Goal: Task Accomplishment & Management: Manage account settings

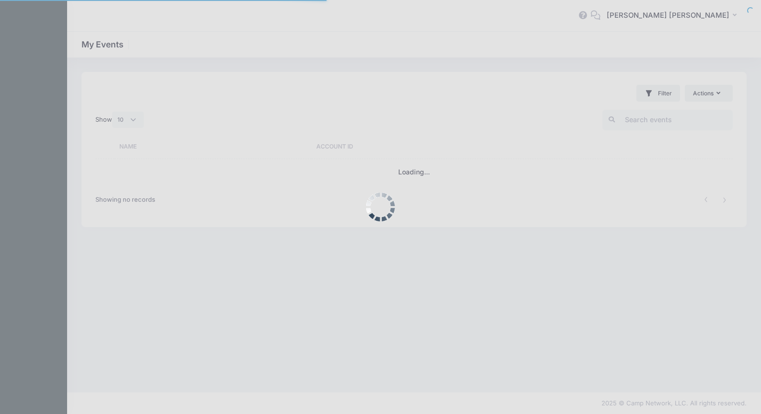
select select "10"
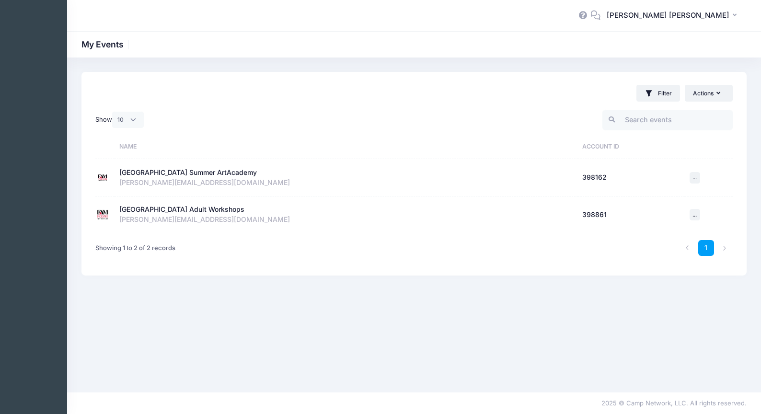
click at [188, 209] on div "[GEOGRAPHIC_DATA] Adult Workshops" at bounding box center [181, 210] width 125 height 10
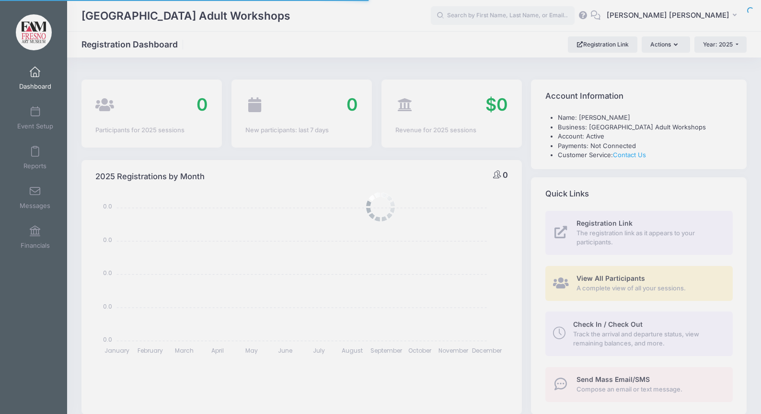
select select
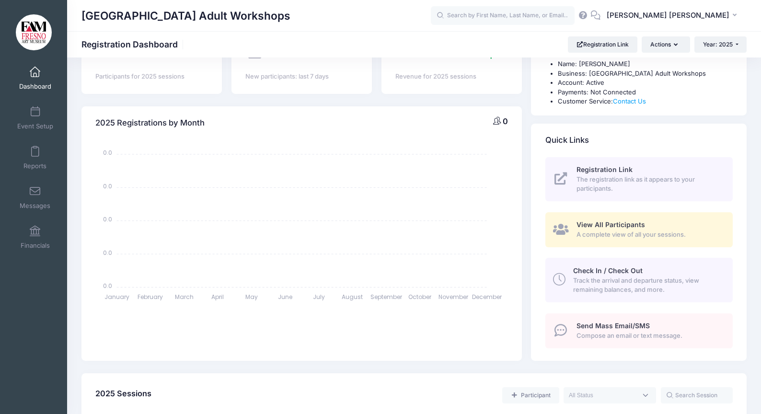
scroll to position [72, 0]
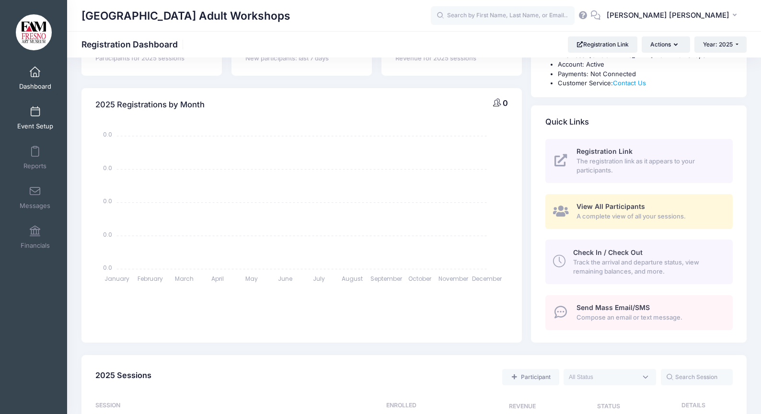
click at [35, 110] on span at bounding box center [35, 112] width 0 height 11
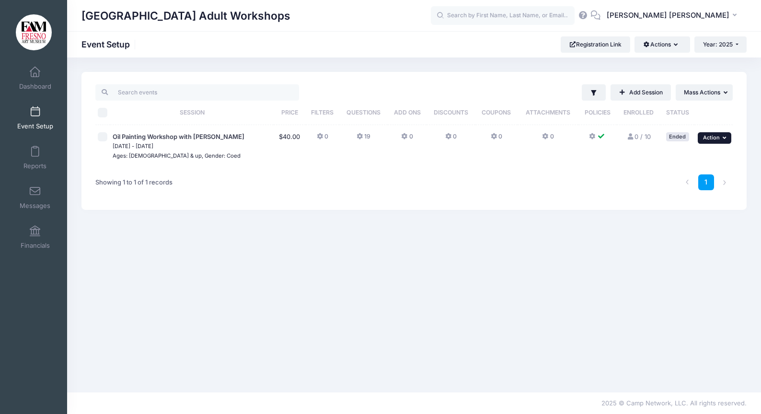
click at [723, 137] on icon "button" at bounding box center [726, 137] width 6 height 5
drag, startPoint x: 680, startPoint y: 157, endPoint x: 621, endPoint y: 154, distance: 59.0
click at [679, 158] on link "Edit Session" at bounding box center [683, 159] width 87 height 18
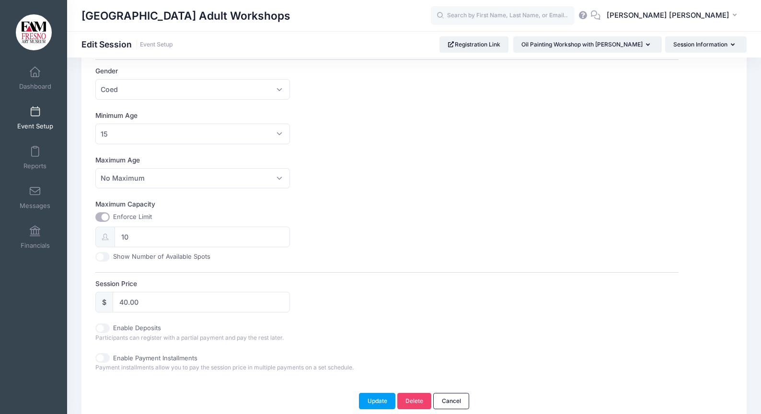
scroll to position [252, 0]
click at [126, 302] on input "40.00" at bounding box center [201, 301] width 177 height 21
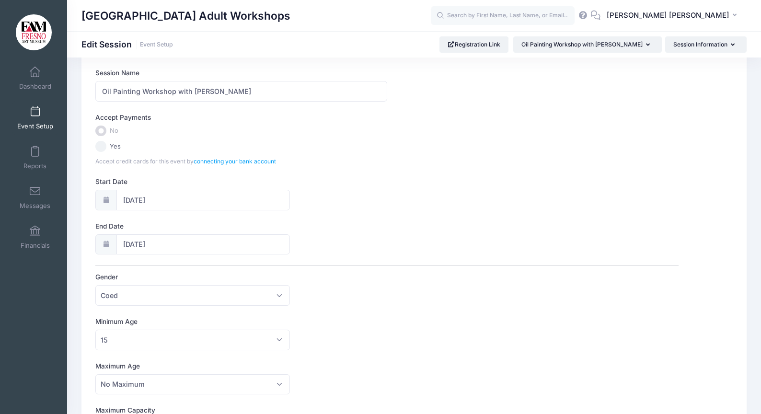
scroll to position [46, 0]
type input "35.00"
click at [103, 144] on input "Yes" at bounding box center [100, 145] width 11 height 11
radio input "true"
click at [100, 145] on input "Yes" at bounding box center [100, 145] width 11 height 11
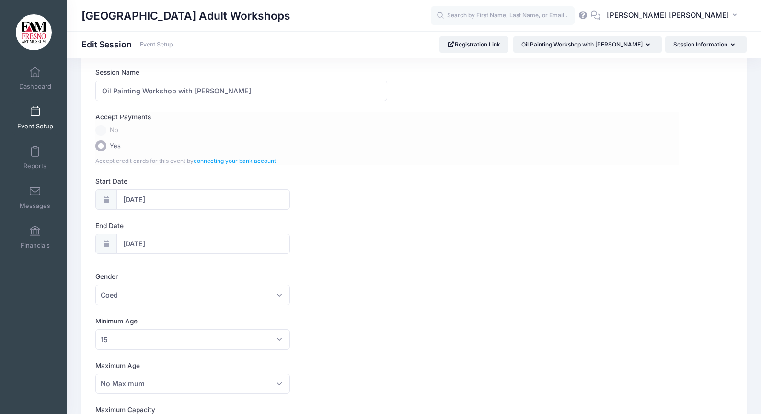
click at [102, 146] on input "Yes" at bounding box center [100, 145] width 11 height 11
click at [102, 130] on label "No" at bounding box center [386, 130] width 583 height 11
click at [173, 130] on label "No" at bounding box center [386, 130] width 583 height 11
click at [210, 160] on link "connecting your bank account" at bounding box center [235, 160] width 82 height 7
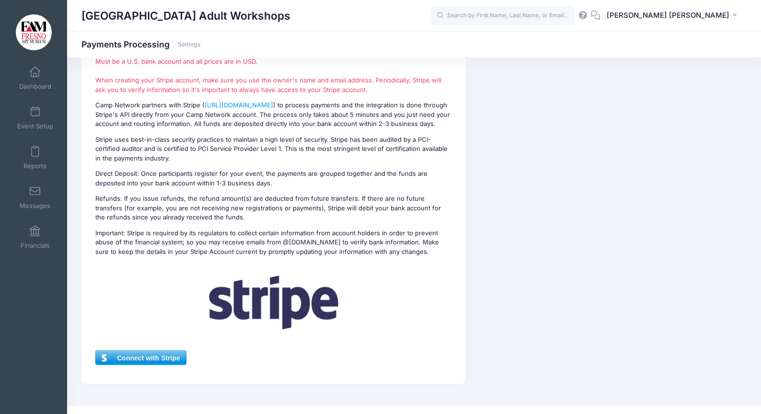
scroll to position [63, 0]
click at [152, 355] on span "Connect with Stripe" at bounding box center [141, 357] width 90 height 14
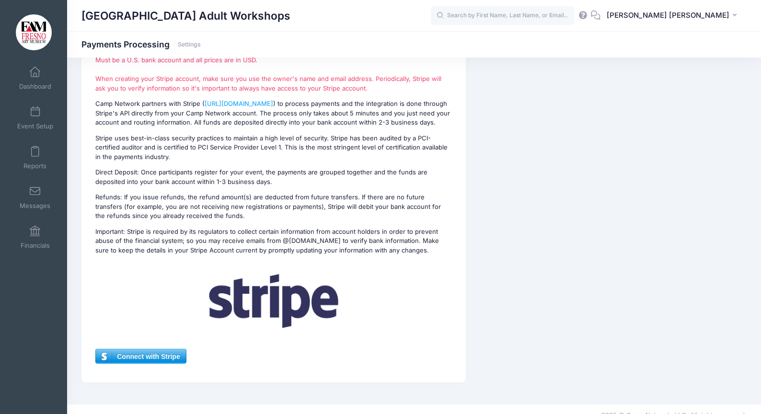
scroll to position [65, 0]
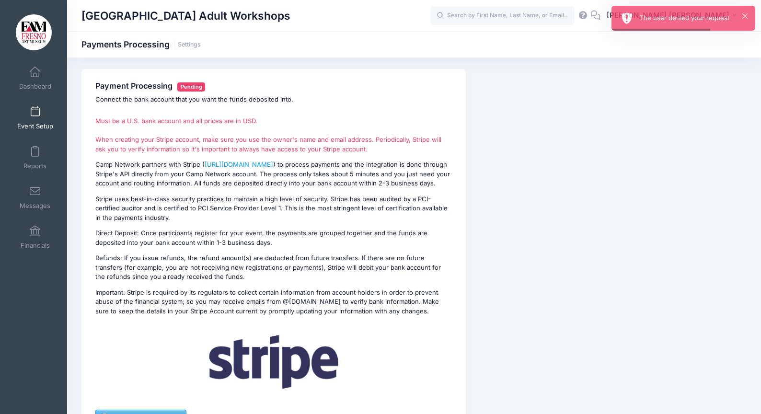
scroll to position [1, 0]
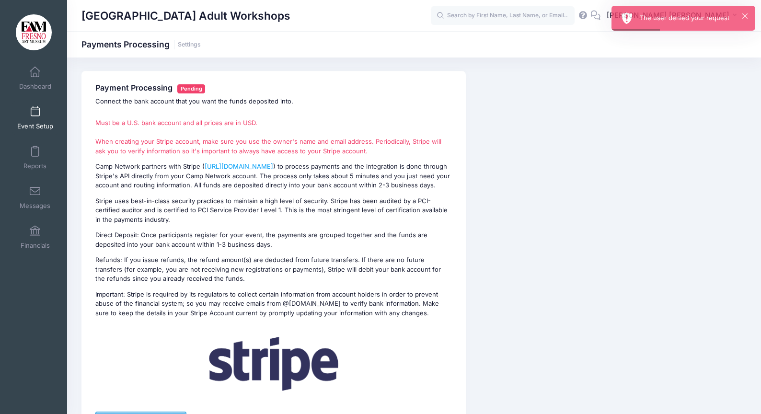
click at [35, 113] on span at bounding box center [35, 112] width 0 height 11
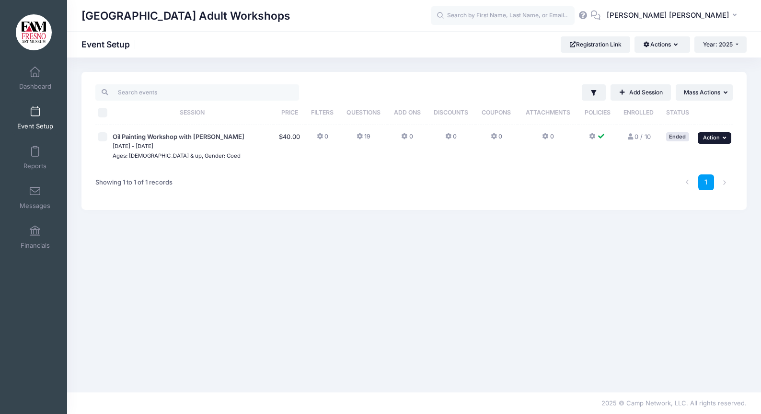
click at [723, 136] on icon "button" at bounding box center [726, 137] width 6 height 5
click at [685, 159] on link "Edit Session" at bounding box center [683, 159] width 87 height 18
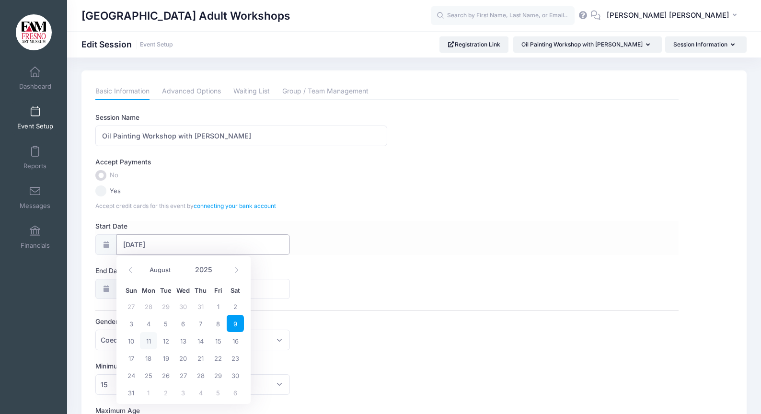
click at [142, 246] on input "[DATE]" at bounding box center [202, 244] width 173 height 21
click at [140, 242] on input "[DATE]" at bounding box center [202, 243] width 173 height 21
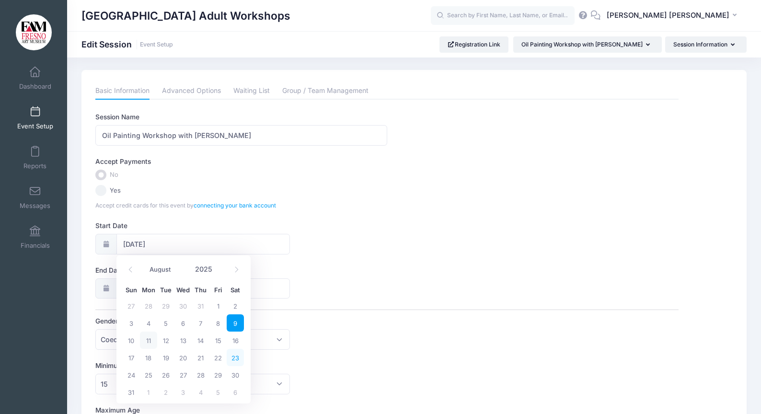
click at [235, 355] on span "23" at bounding box center [235, 357] width 17 height 17
type input "[DATE]"
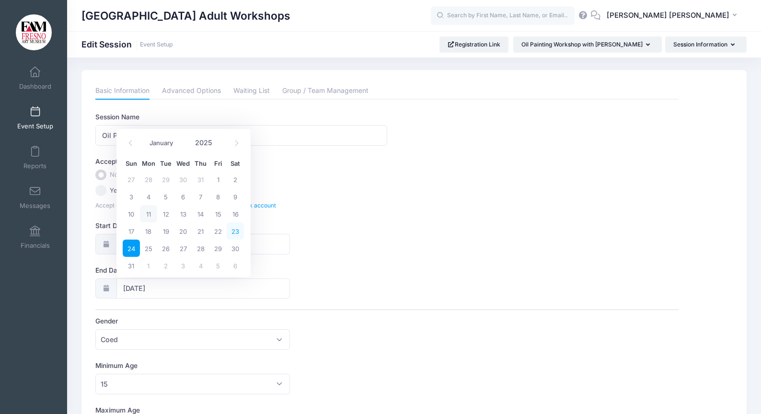
click at [239, 231] on span "23" at bounding box center [235, 230] width 17 height 17
type input "[DATE]"
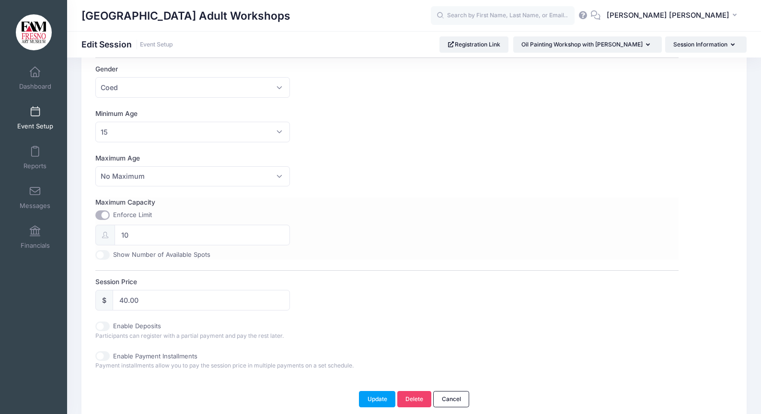
scroll to position [296, 0]
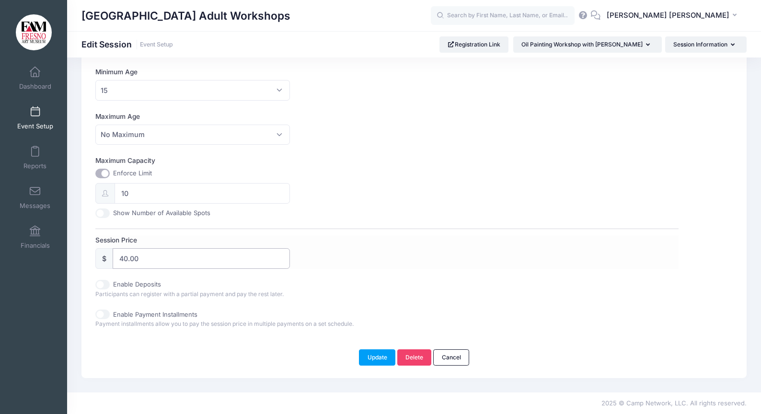
click at [128, 261] on input "40.00" at bounding box center [201, 258] width 177 height 21
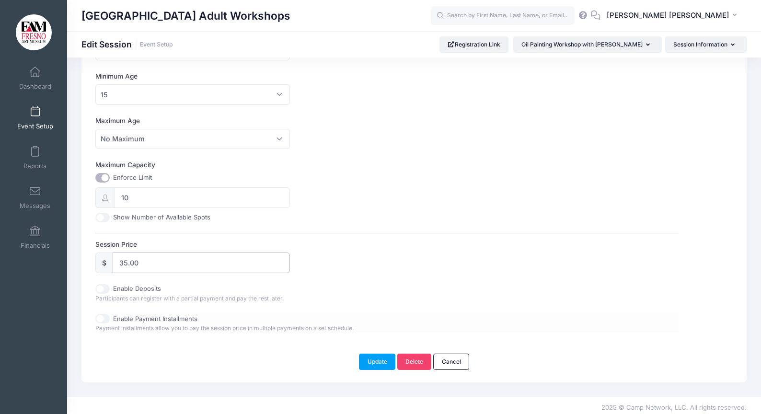
scroll to position [287, 0]
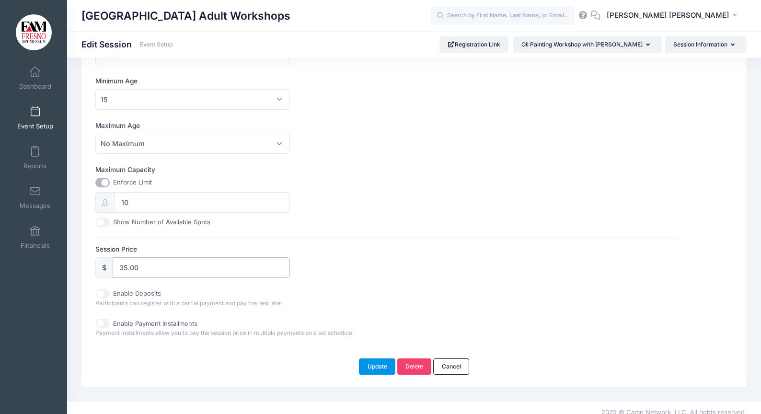
type input "35.00"
click at [369, 364] on button "Update" at bounding box center [377, 366] width 36 height 16
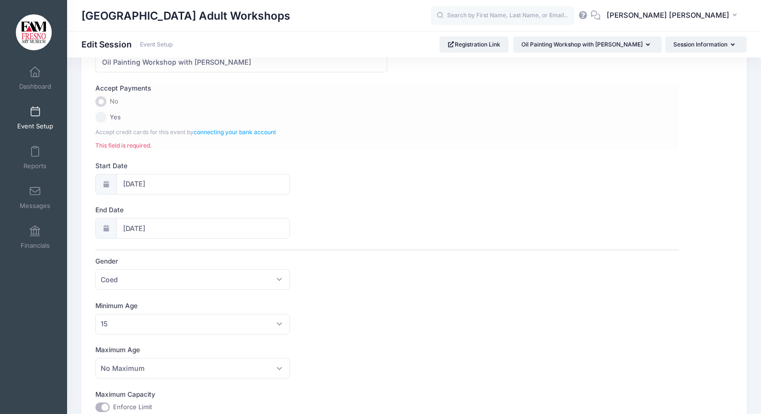
scroll to position [0, 0]
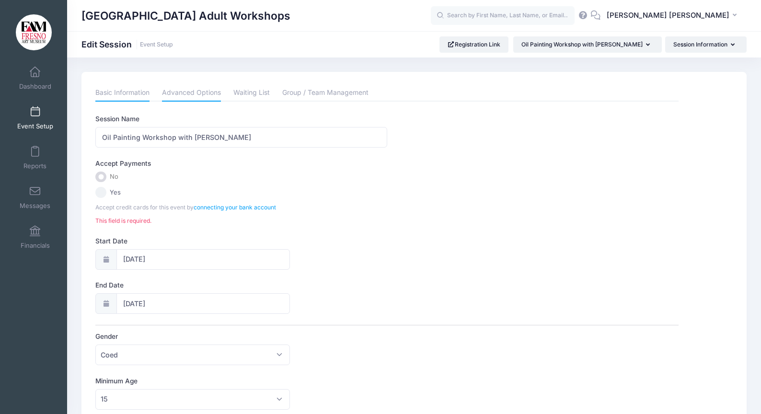
click at [192, 92] on link "Advanced Options" at bounding box center [191, 92] width 59 height 17
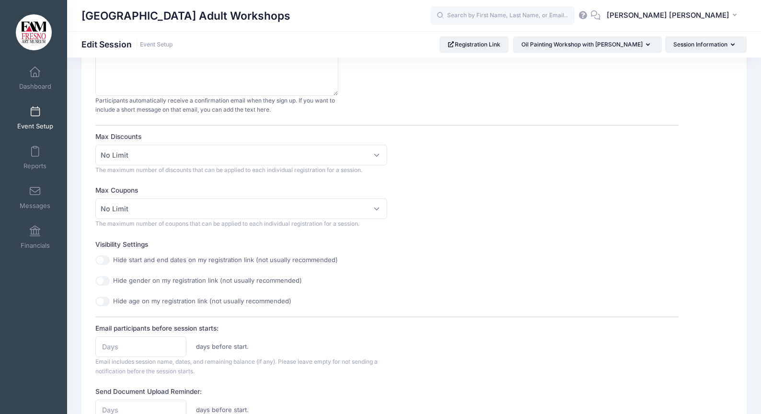
scroll to position [190, 0]
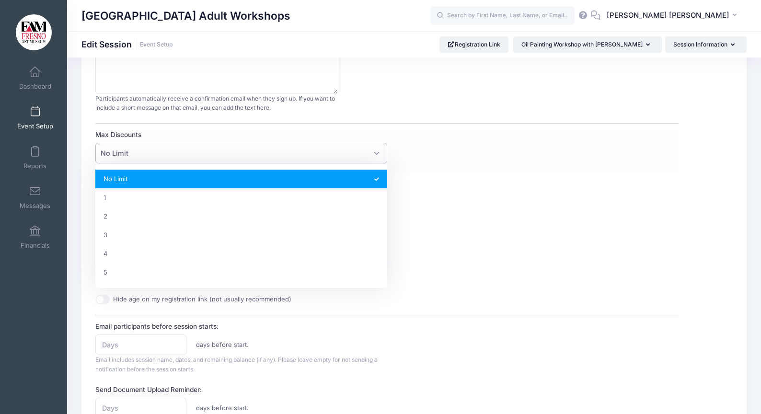
click at [377, 152] on span "No Limit" at bounding box center [241, 153] width 292 height 21
select select "1"
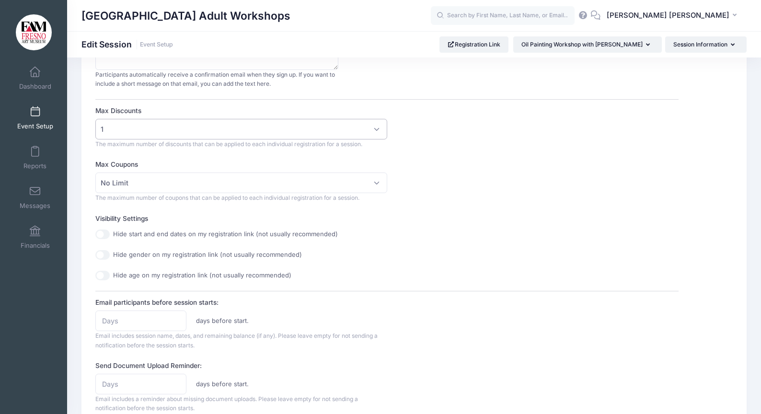
scroll to position [217, 0]
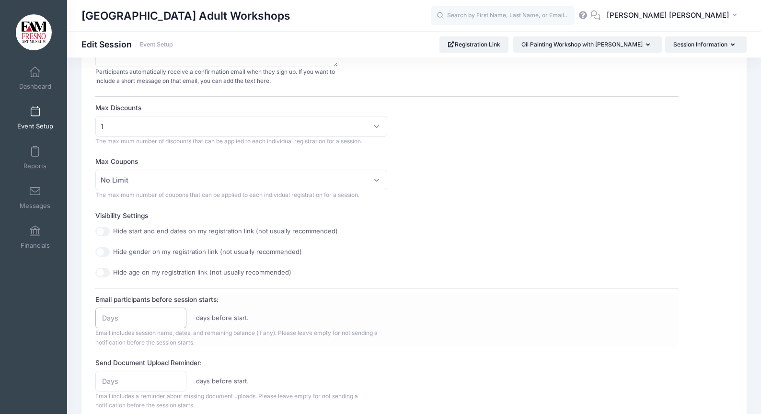
click at [113, 321] on input "Email participants before session starts:" at bounding box center [140, 318] width 91 height 21
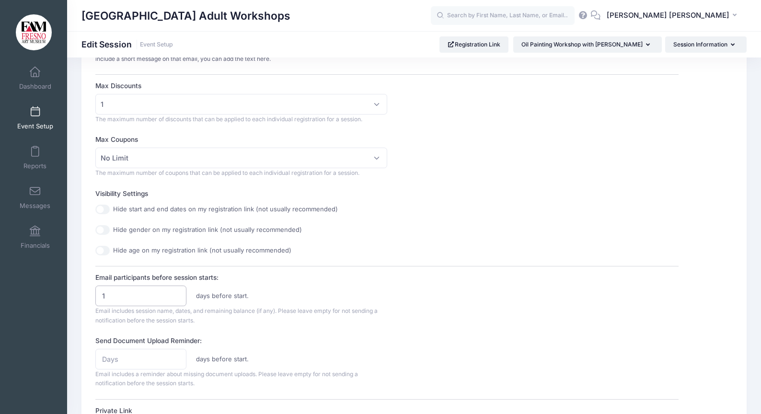
scroll to position [241, 0]
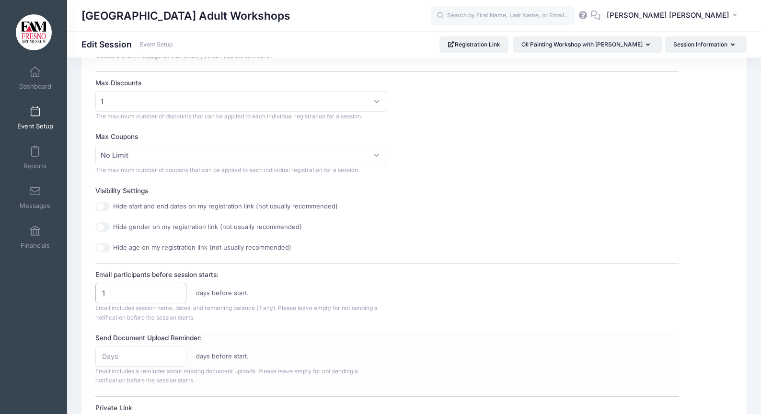
type input "1"
click at [126, 357] on input "Send Document Upload Reminder:" at bounding box center [140, 356] width 91 height 21
click at [176, 358] on input "-1" at bounding box center [140, 356] width 91 height 21
click at [176, 355] on input "0" at bounding box center [140, 356] width 91 height 21
drag, startPoint x: 175, startPoint y: 353, endPoint x: 166, endPoint y: 351, distance: 8.8
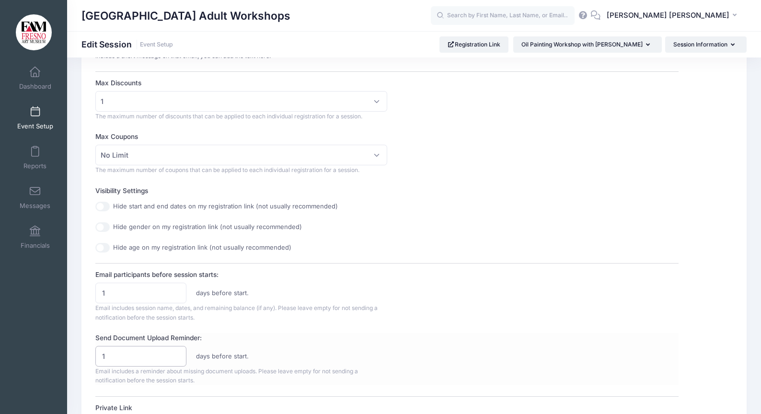
type input "1"
click at [175, 353] on input "1" at bounding box center [140, 356] width 91 height 21
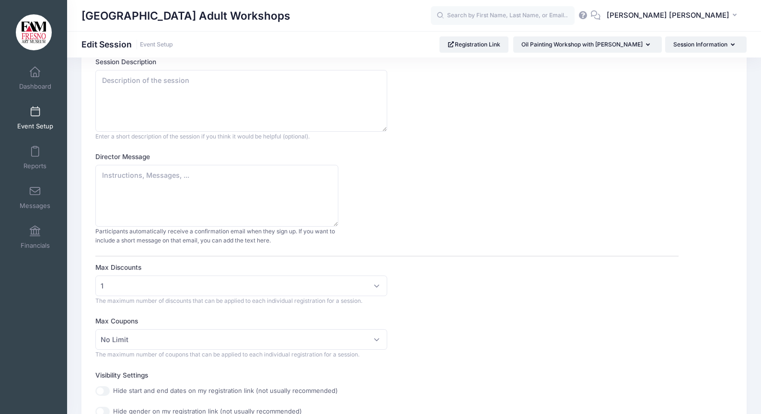
scroll to position [0, 0]
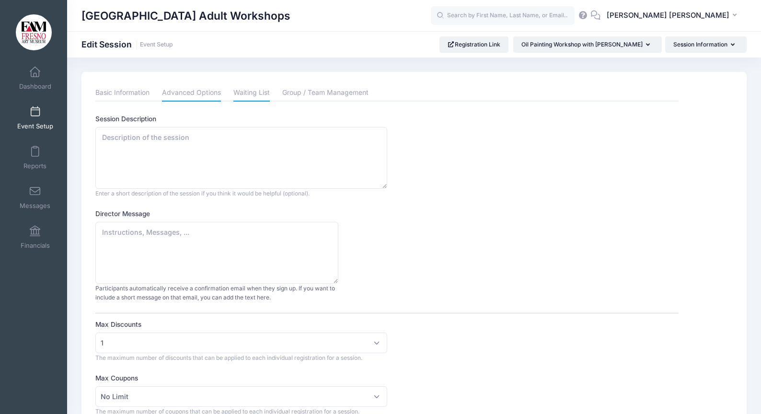
click at [248, 94] on link "Waiting List" at bounding box center [251, 92] width 36 height 17
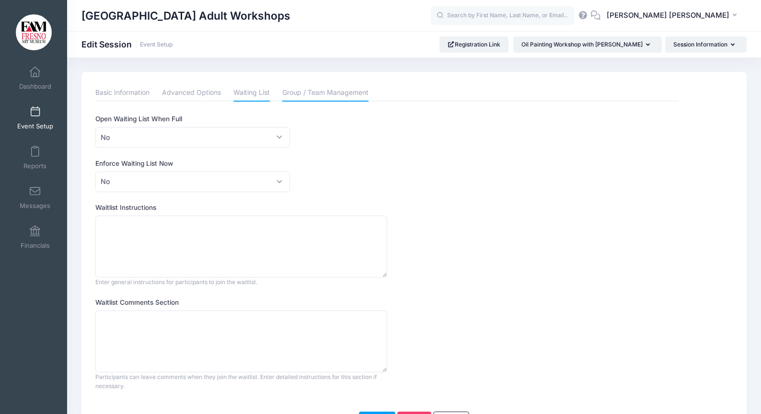
click at [305, 92] on link "Group / Team Management" at bounding box center [325, 92] width 86 height 17
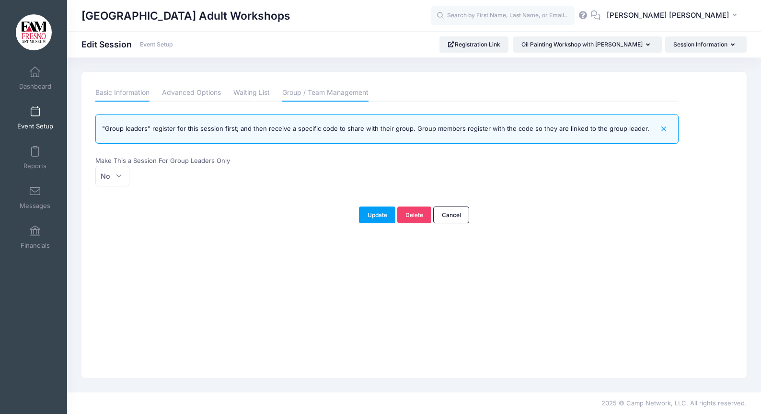
click at [134, 93] on link "Basic Information" at bounding box center [122, 92] width 54 height 17
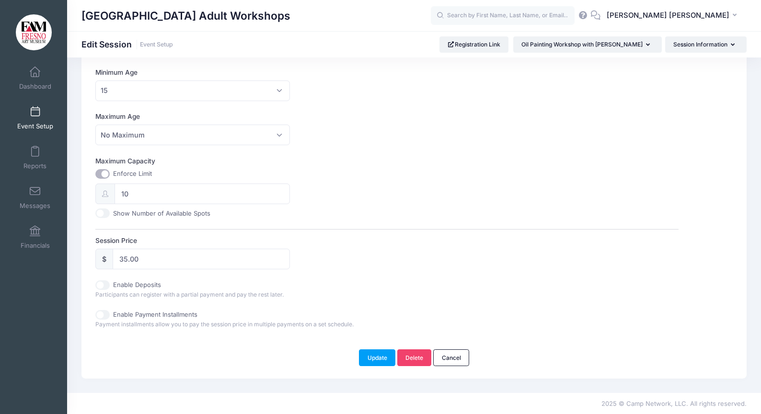
scroll to position [306, 0]
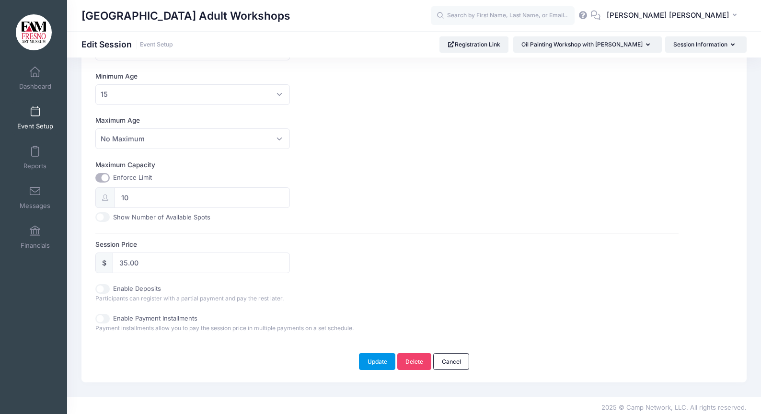
click at [373, 362] on button "Update" at bounding box center [377, 361] width 36 height 16
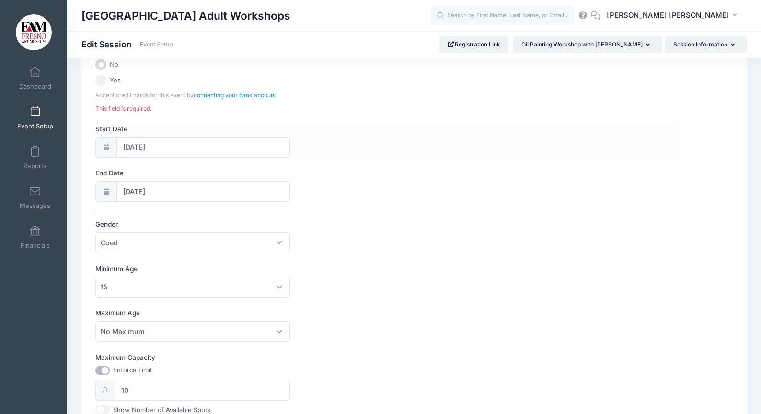
scroll to position [112, 0]
